Goal: Information Seeking & Learning: Learn about a topic

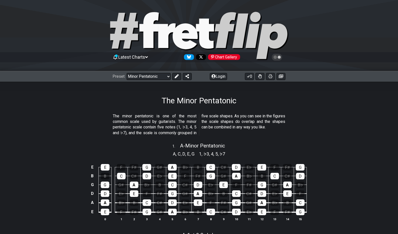
select select "/minor-pentatonic"
select select "C"
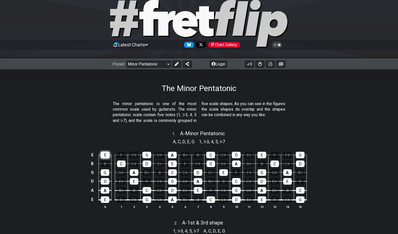
click at [104, 155] on div "E" at bounding box center [105, 155] width 9 height 7
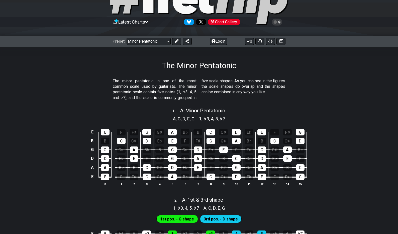
scroll to position [38, 0]
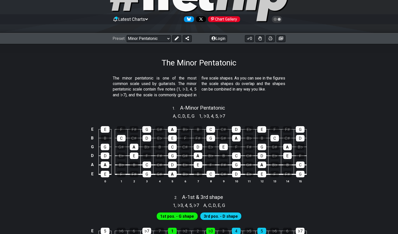
click at [172, 216] on span "1st pos. - G shape" at bounding box center [177, 216] width 34 height 7
click at [132, 207] on div "1 , ♭3 , 4 , 5 , ♭7 A , C , D , E , G" at bounding box center [199, 205] width 398 height 8
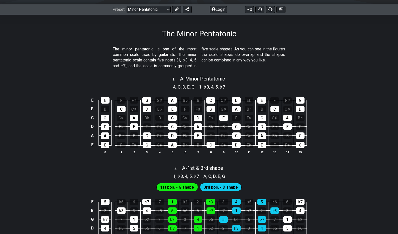
scroll to position [74, 0]
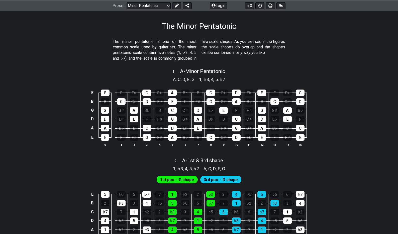
click at [88, 183] on div "1st pos. - G shape 3rd pos. - D shape" at bounding box center [199, 178] width 398 height 13
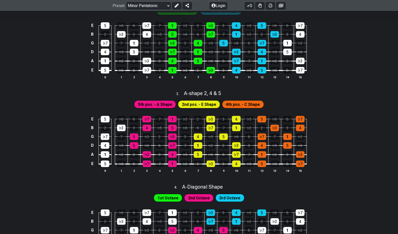
scroll to position [243, 0]
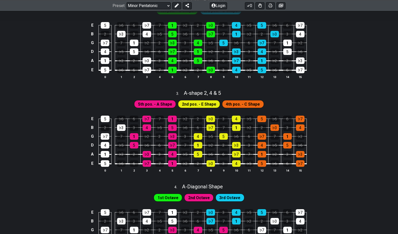
drag, startPoint x: 47, startPoint y: 84, endPoint x: 47, endPoint y: 126, distance: 41.9
click at [47, 84] on div "E 5 ♭6 6 ♭7 7 1 ♭2 2 ♭3 3 4 ♭5 5 ♭6 6 ♭7 B 2 ♭3 3 4 ♭5 5 ♭6 6 ♭7 7 1 ♭2 2 ♭3 3 …" at bounding box center [199, 51] width 398 height 70
click at [47, 126] on div "E 5 ♭6 6 ♭7 7 1 ♭2 2 ♭3 3 4 ♭5 5 ♭6 6 ♭7 B 2 ♭3 3 4 ♭5 5 ♭6 6 ♭7 7 1 ♭2 2 ♭3 3 …" at bounding box center [199, 144] width 398 height 70
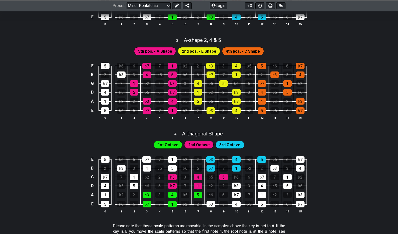
scroll to position [335, 0]
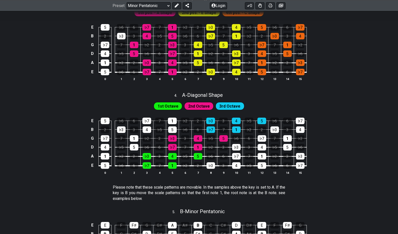
click at [47, 126] on div "E 5 ♭6 6 ♭7 7 1 ♭2 2 ♭3 3 4 ♭5 5 ♭6 6 ♭7 B 2 ♭3 3 4 ♭5 5 ♭6 6 ♭7 7 1 ♭2 2 ♭3 3 …" at bounding box center [199, 146] width 398 height 70
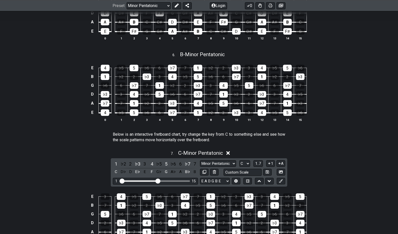
scroll to position [603, 0]
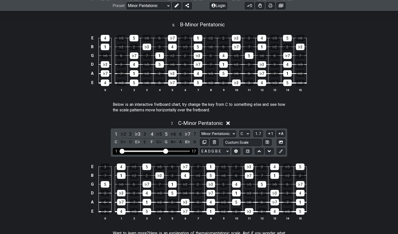
drag, startPoint x: 158, startPoint y: 149, endPoint x: 165, endPoint y: 149, distance: 6.5
click at [165, 151] on input "Visible fret range" at bounding box center [155, 151] width 71 height 0
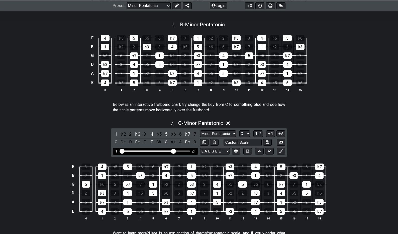
drag, startPoint x: 165, startPoint y: 149, endPoint x: 173, endPoint y: 149, distance: 7.8
click at [173, 151] on input "Visible fret range" at bounding box center [155, 151] width 71 height 0
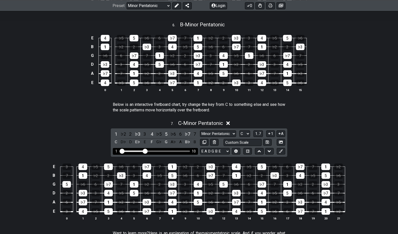
drag, startPoint x: 173, startPoint y: 149, endPoint x: 145, endPoint y: 149, distance: 27.3
click at [145, 151] on input "Visible fret range" at bounding box center [155, 151] width 71 height 0
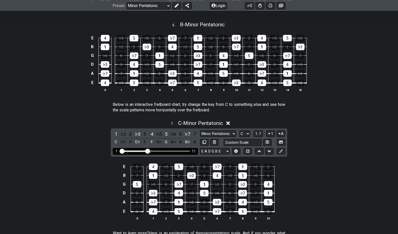
click at [147, 151] on input "Visible fret range" at bounding box center [155, 151] width 71 height 0
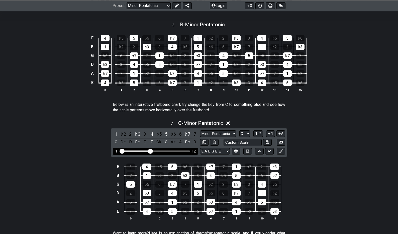
click at [149, 151] on input "Visible fret range" at bounding box center [155, 151] width 71 height 0
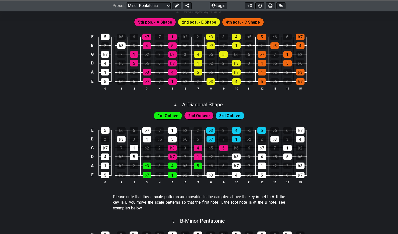
scroll to position [327, 0]
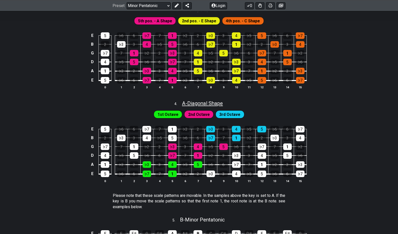
click at [209, 102] on span "A - Diagonal Shape" at bounding box center [202, 103] width 41 height 6
select select "A"
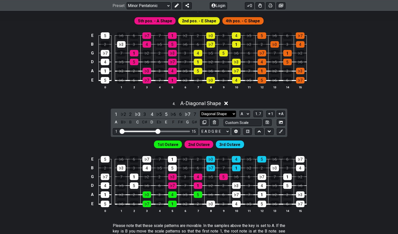
click at [212, 112] on select "Diagonal Shape Diagonal Shape Minor Pentatonic Major Pentatonic Minor Blues Maj…" at bounding box center [218, 114] width 36 height 7
click at [200, 111] on select "Diagonal Shape Diagonal Shape Minor Pentatonic Major Pentatonic Minor Blues Maj…" at bounding box center [218, 114] width 36 height 7
click at [212, 111] on select "Diagonal Shape Diagonal Shape Minor Pentatonic Major Pentatonic Minor Blues Maj…" at bounding box center [218, 114] width 36 height 7
click at [200, 111] on select "Diagonal Shape Diagonal Shape Minor Pentatonic Major Pentatonic Minor Blues Maj…" at bounding box center [218, 114] width 36 height 7
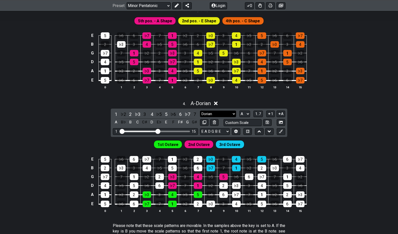
click at [214, 114] on select "Diagonal Shape Diagonal Shape Minor Pentatonic Major Pentatonic Minor Blues Maj…" at bounding box center [218, 114] width 36 height 7
click at [200, 111] on select "Diagonal Shape Diagonal Shape Minor Pentatonic Major Pentatonic Minor Blues Maj…" at bounding box center [218, 114] width 36 height 7
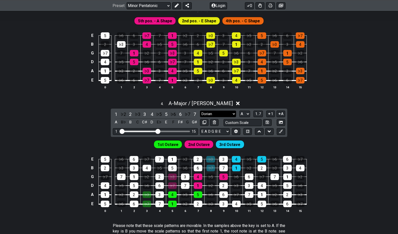
click at [217, 111] on select "Diagonal Shape Diagonal Shape Minor Pentatonic Major Pentatonic Minor Blues Maj…" at bounding box center [218, 114] width 36 height 7
click at [200, 111] on select "Diagonal Shape Diagonal Shape Minor Pentatonic Major Pentatonic Minor Blues Maj…" at bounding box center [218, 114] width 36 height 7
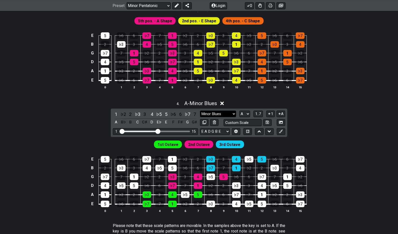
click at [217, 112] on select "Diagonal Shape Diagonal Shape Minor Pentatonic Major Pentatonic Minor Blues Maj…" at bounding box center [218, 114] width 36 height 7
select select "Diagonal Shape"
click at [200, 111] on select "Diagonal Shape Diagonal Shape Minor Pentatonic Major Pentatonic Minor Blues Maj…" at bounding box center [218, 114] width 36 height 7
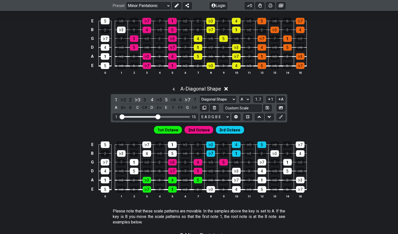
scroll to position [346, 0]
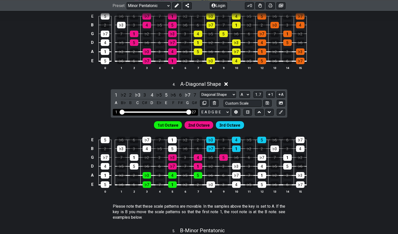
drag, startPoint x: 158, startPoint y: 110, endPoint x: 190, endPoint y: 110, distance: 31.8
click at [190, 112] on input "Visible fret range" at bounding box center [155, 112] width 71 height 0
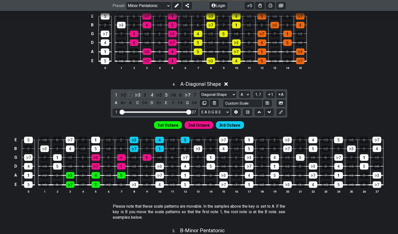
click at [129, 95] on div "2" at bounding box center [130, 95] width 7 height 7
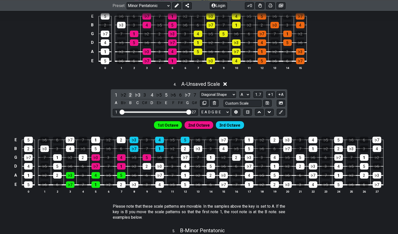
click at [130, 95] on div "2" at bounding box center [130, 95] width 7 height 7
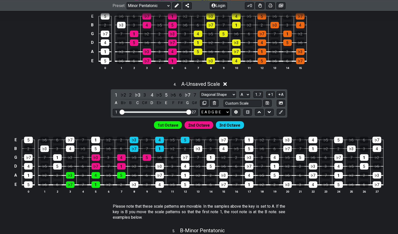
click at [218, 112] on select "E A D G B E E A D G B E E A D G B E B E A D F♯ B A D G C E A D A D G B E E♭ A♭ …" at bounding box center [215, 112] width 30 height 7
click at [200, 109] on select "E A D G B E E A D G B E E A D G B E B E A D F♯ B A D G C E A D A D G B E E♭ A♭ …" at bounding box center [215, 112] width 30 height 7
click at [218, 110] on select "E A D G B E E A D G B E E A D G B E B E A D F♯ B A D G C E A D A D G B E E♭ A♭ …" at bounding box center [215, 112] width 30 height 7
click at [200, 109] on select "E A D G B E E A D G B E E A D G B E B E A D F♯ B A D G C E A D A D G B E E♭ A♭ …" at bounding box center [215, 112] width 30 height 7
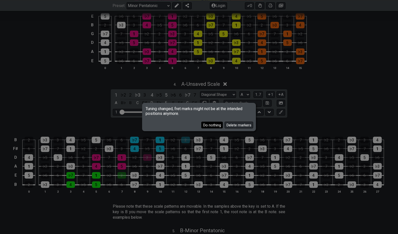
click at [216, 126] on button "Do nothing" at bounding box center [212, 125] width 22 height 7
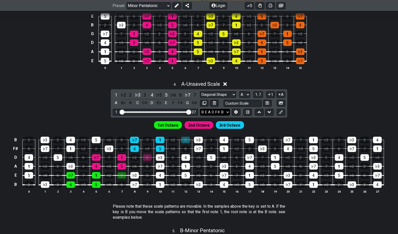
click at [214, 110] on select "E A D G B E E A D G B E E A D G B E B E A D F♯ B A D G C E A D A D G B E E♭ A♭ …" at bounding box center [215, 112] width 30 height 7
select select "E A D G B E"
click at [200, 109] on select "E A D G B E E A D G B E E A D G B E B E A D F♯ B A D G C E A D A D G B E E♭ A♭ …" at bounding box center [215, 112] width 30 height 7
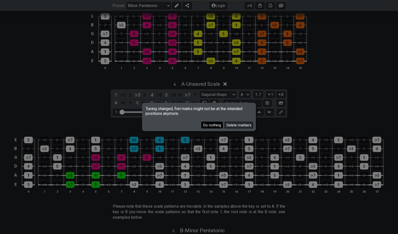
click at [212, 126] on button "Do nothing" at bounding box center [212, 125] width 22 height 7
